Goal: Register for event/course

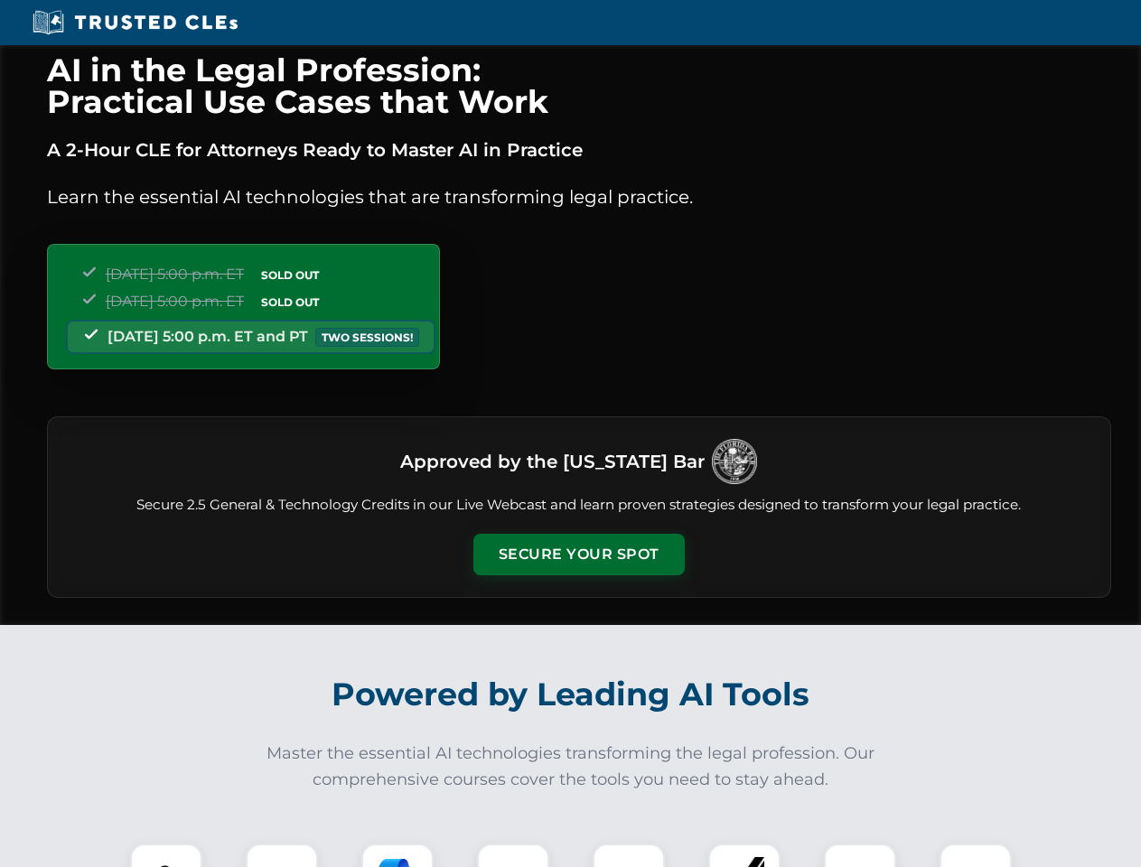
click at [578, 554] on button "Secure Your Spot" at bounding box center [578, 555] width 211 height 42
click at [166, 855] on img at bounding box center [166, 879] width 52 height 52
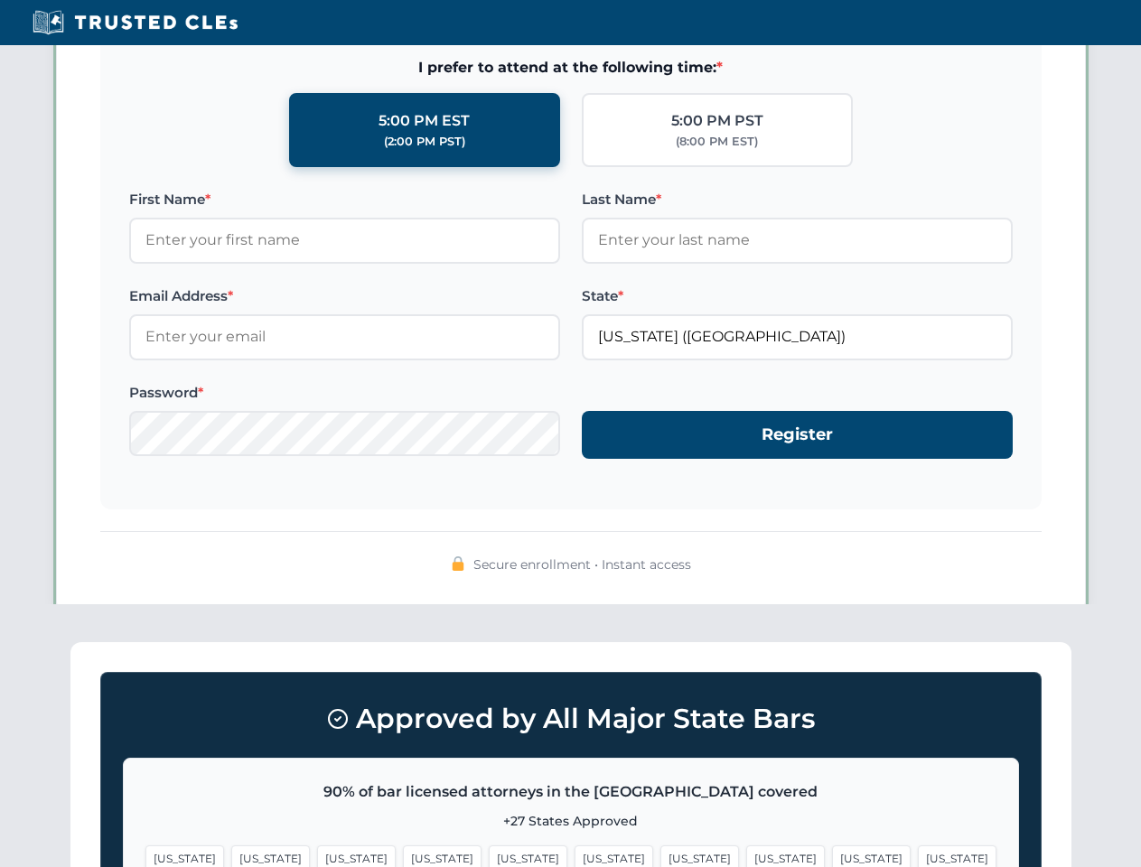
click at [660, 855] on span "[US_STATE]" at bounding box center [699, 858] width 79 height 26
click at [832, 855] on span "[US_STATE]" at bounding box center [871, 858] width 79 height 26
